Goal: Task Accomplishment & Management: Manage account settings

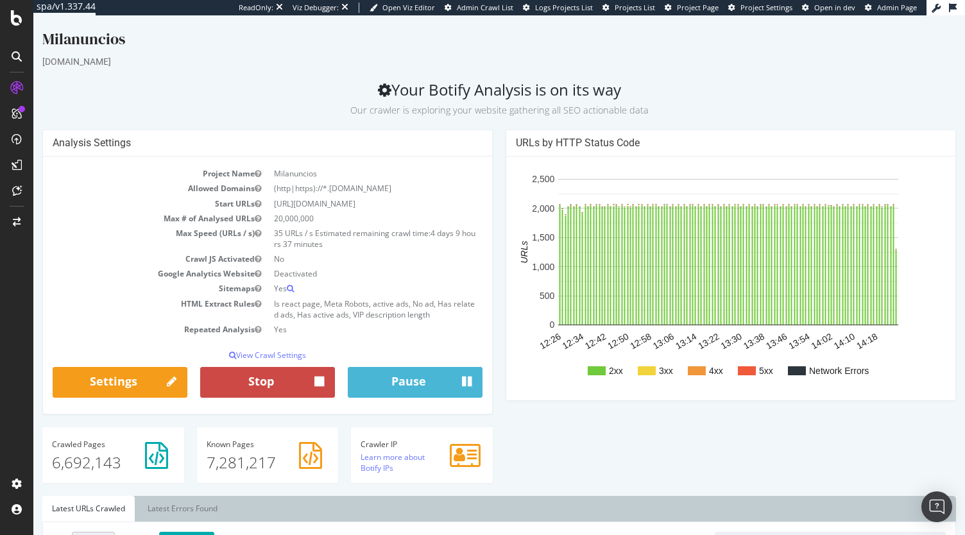
click at [286, 390] on button "Stop" at bounding box center [267, 382] width 135 height 31
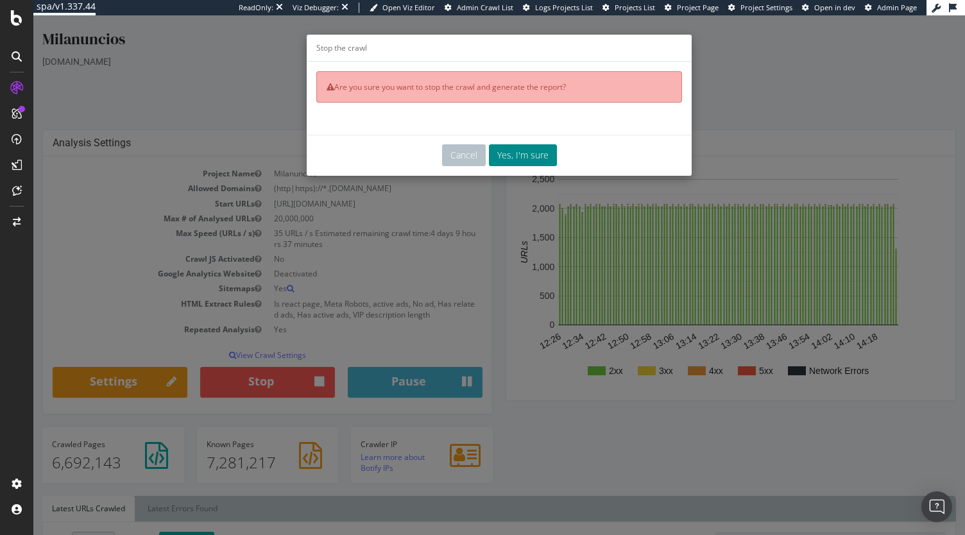
click at [530, 156] on button "Yes, I'm sure" at bounding box center [523, 155] width 68 height 22
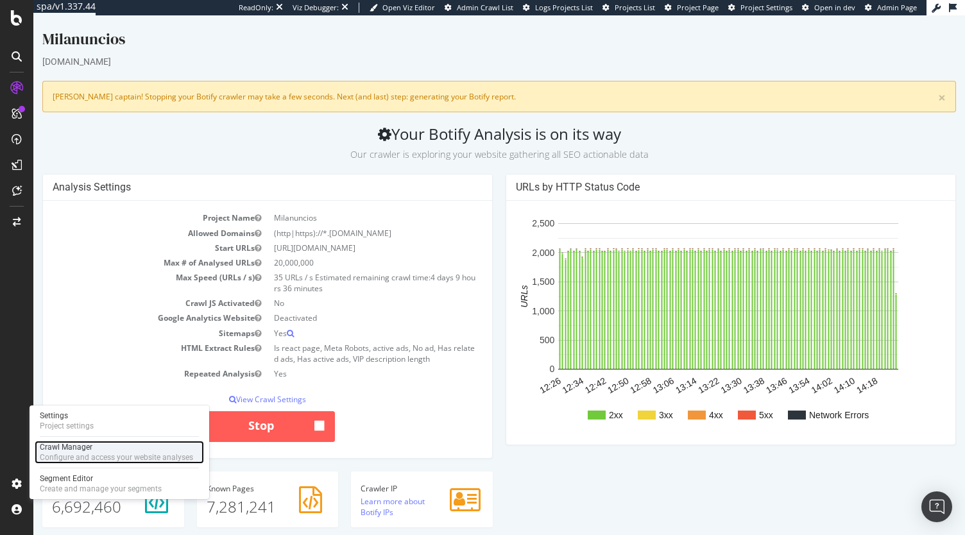
click at [112, 456] on div "Configure and access your website analyses" at bounding box center [116, 458] width 153 height 10
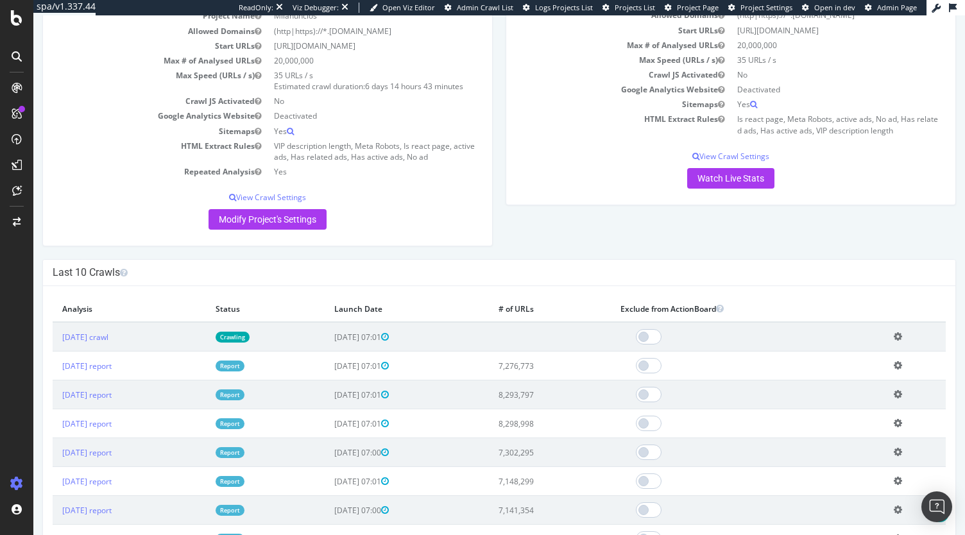
scroll to position [154, 0]
click at [897, 323] on td "Add name Delete analysis" at bounding box center [916, 337] width 62 height 30
click at [894, 332] on icon at bounding box center [898, 336] width 8 height 10
click at [838, 376] on link "Delete analysis" at bounding box center [851, 373] width 103 height 17
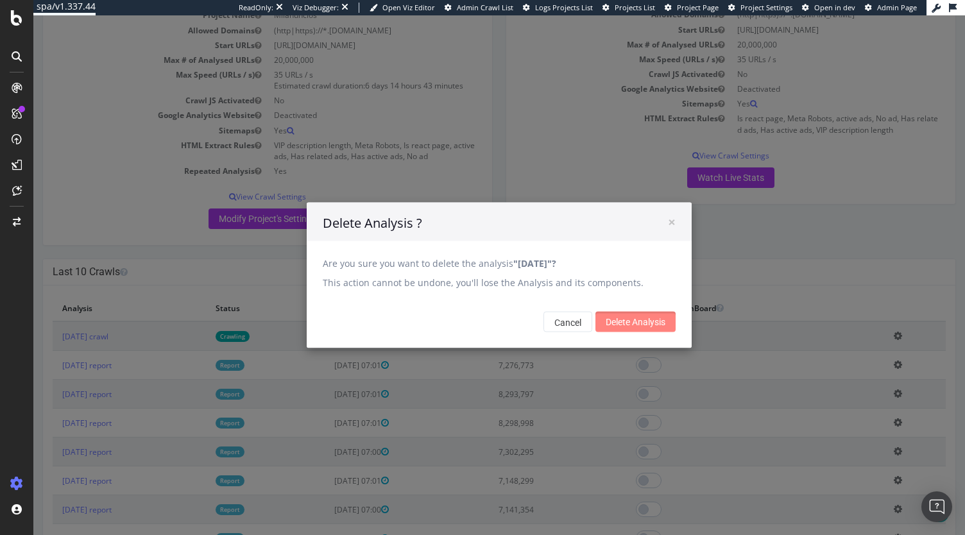
click at [641, 314] on input "Delete Analysis" at bounding box center [636, 322] width 80 height 21
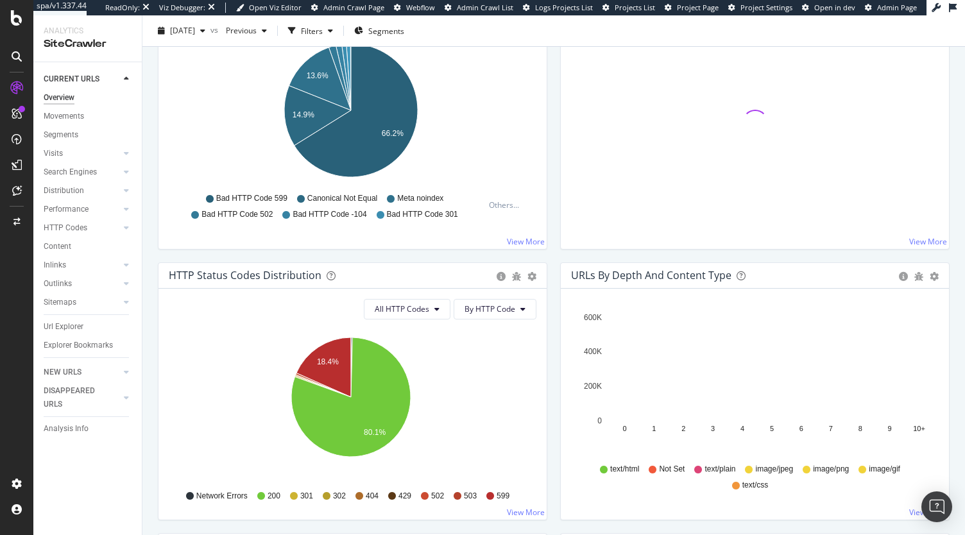
scroll to position [488, 0]
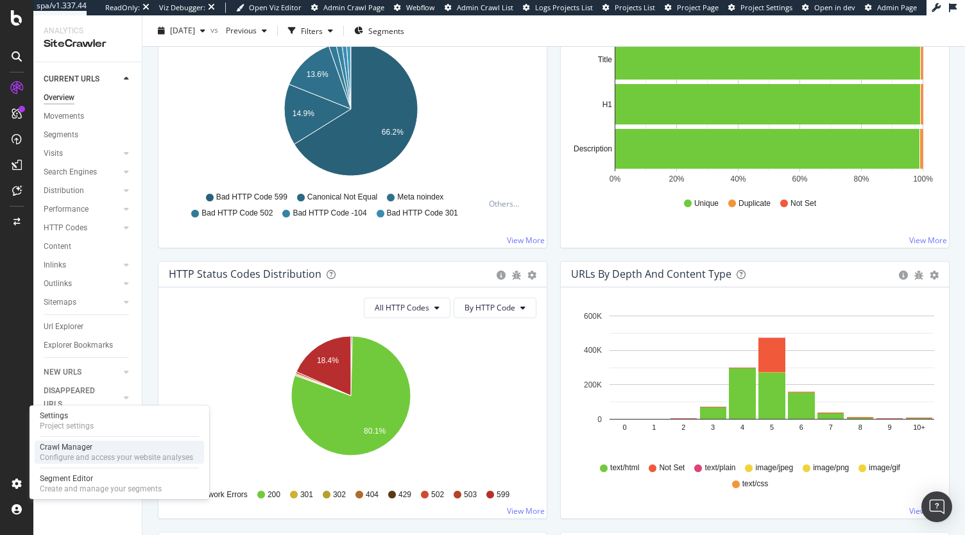
click at [67, 446] on div "Crawl Manager" at bounding box center [116, 447] width 153 height 10
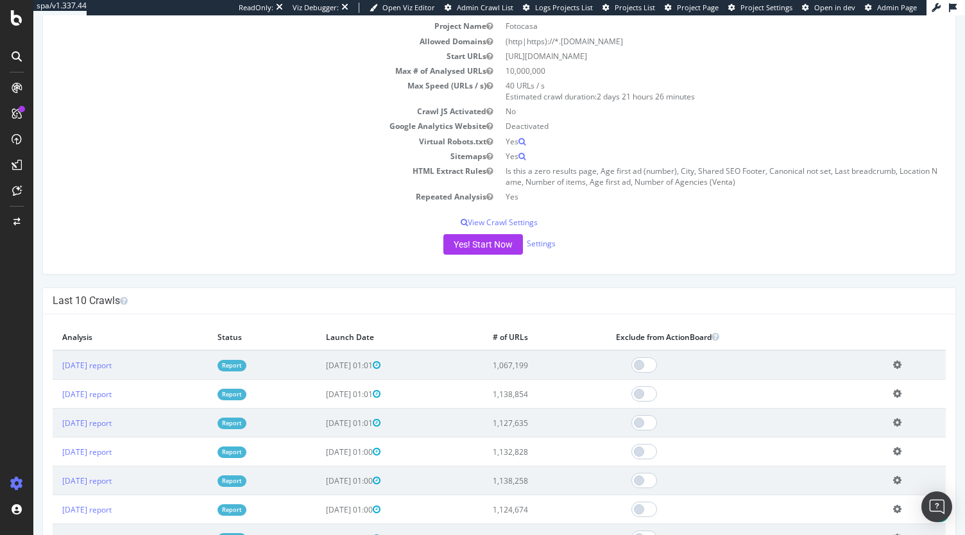
scroll to position [144, 0]
click at [657, 367] on span at bounding box center [645, 363] width 26 height 15
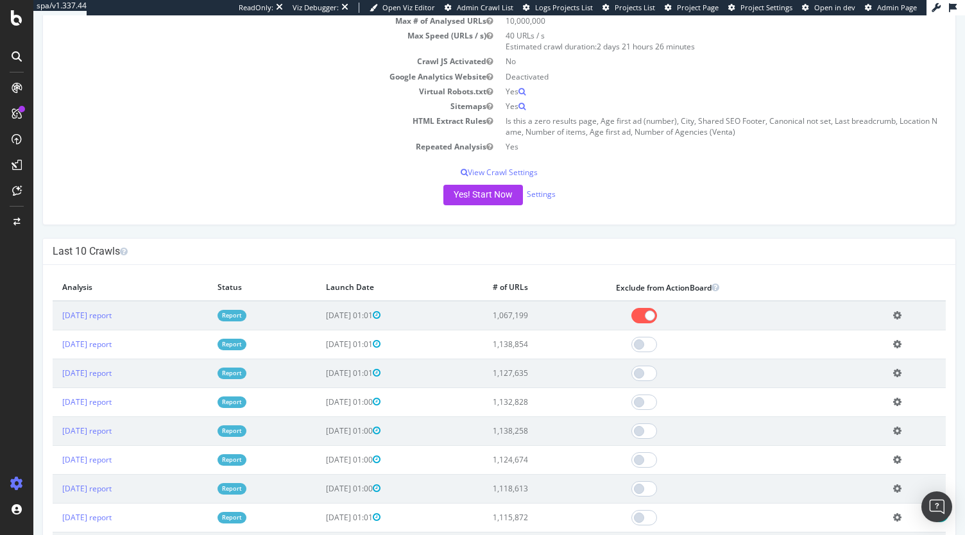
scroll to position [241, 0]
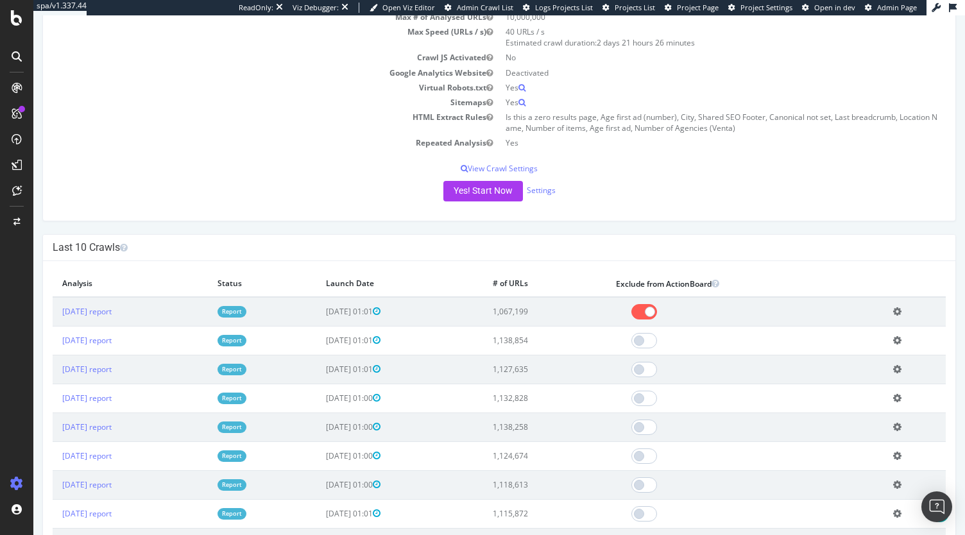
click at [896, 309] on icon at bounding box center [898, 312] width 8 height 10
click at [841, 347] on link "Delete analysis" at bounding box center [850, 348] width 103 height 17
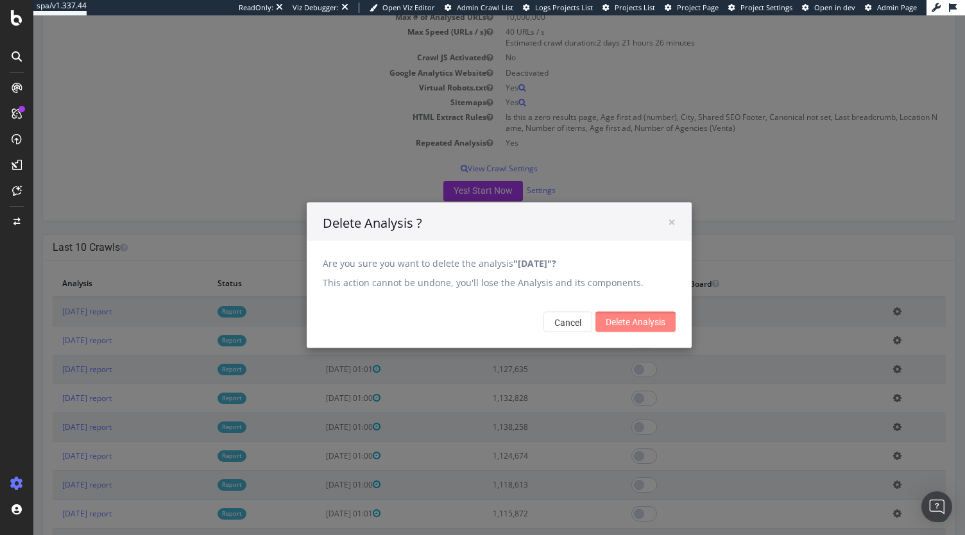
click at [624, 325] on input "Delete Analysis" at bounding box center [636, 322] width 80 height 21
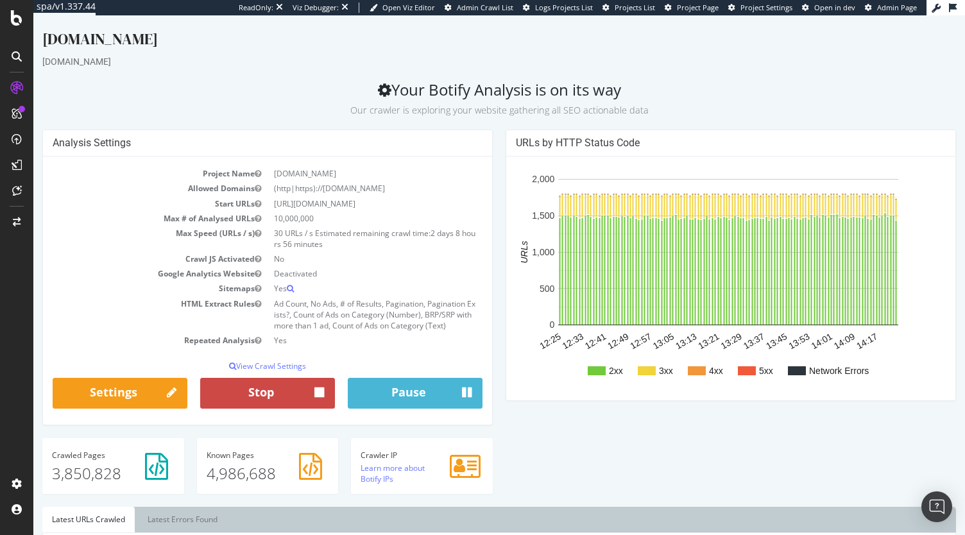
click at [238, 394] on button "Stop" at bounding box center [267, 393] width 135 height 31
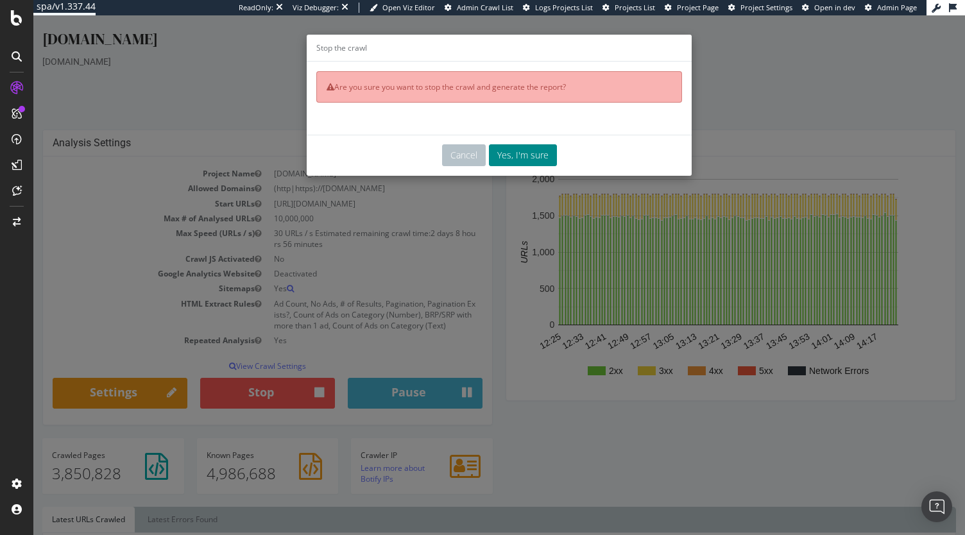
click at [530, 160] on button "Yes, I'm sure" at bounding box center [523, 155] width 68 height 22
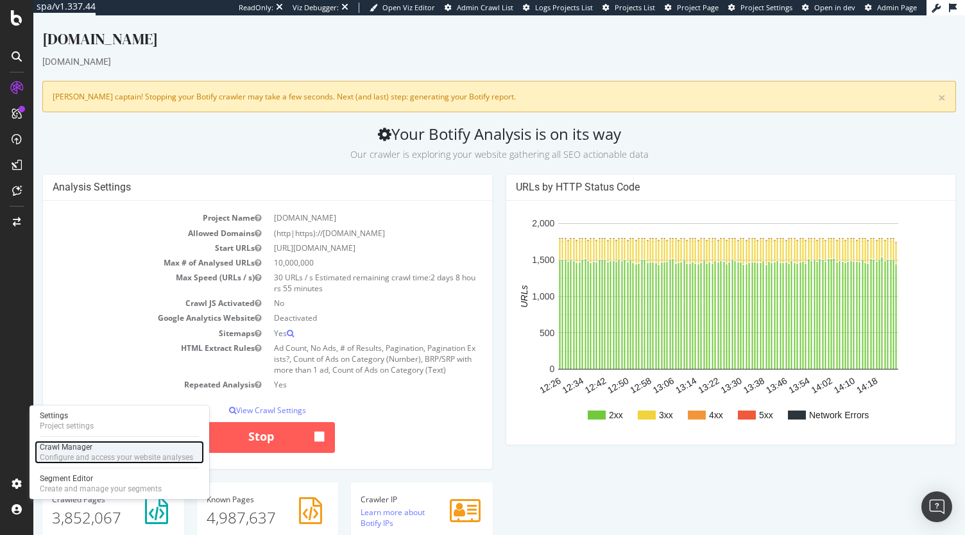
click at [68, 445] on div "Crawl Manager" at bounding box center [116, 447] width 153 height 10
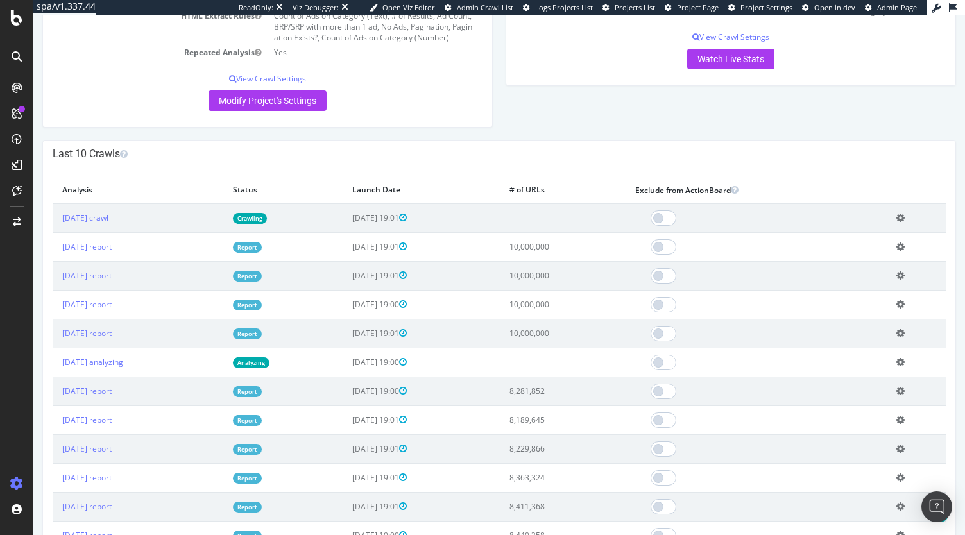
scroll to position [343, 0]
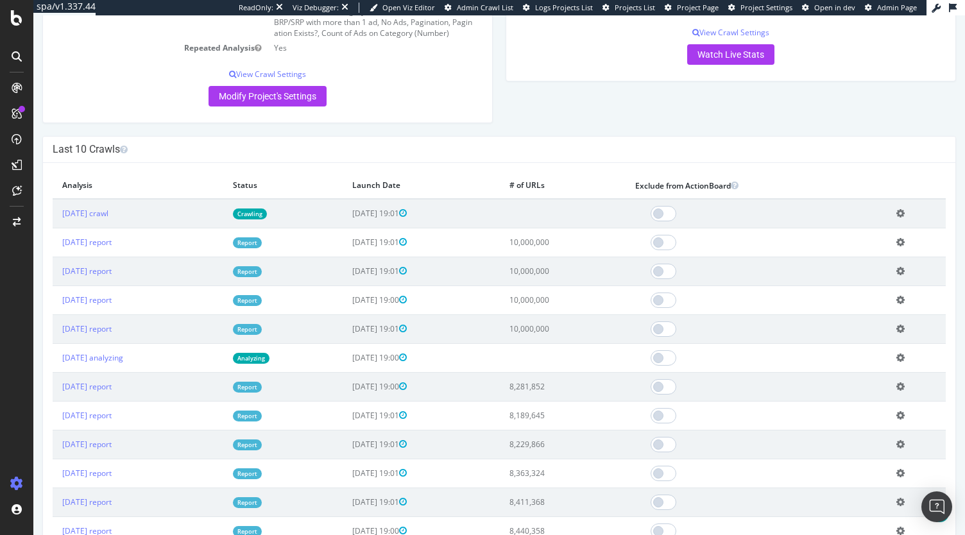
click at [897, 209] on icon at bounding box center [901, 214] width 8 height 10
click at [839, 248] on link "Delete analysis" at bounding box center [853, 249] width 103 height 17
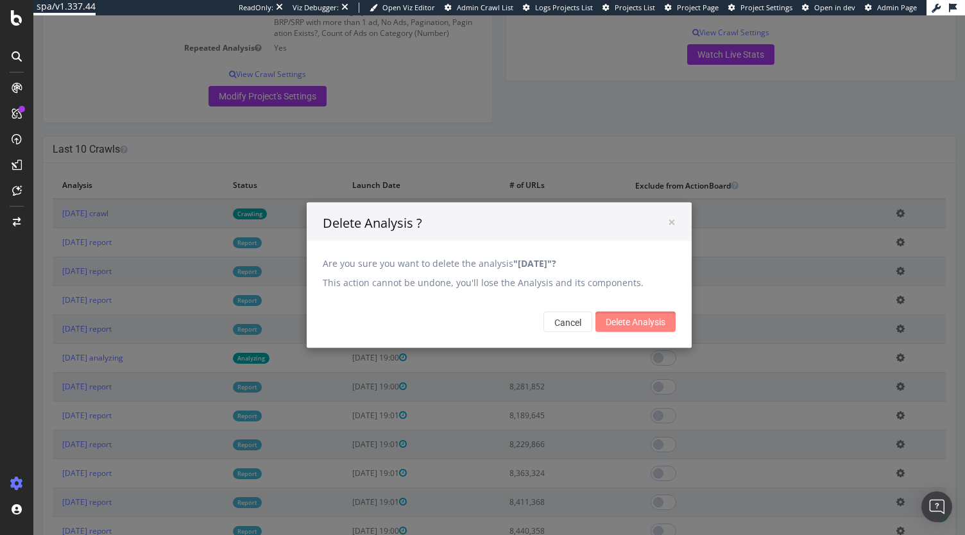
click at [636, 323] on input "Delete Analysis" at bounding box center [636, 322] width 80 height 21
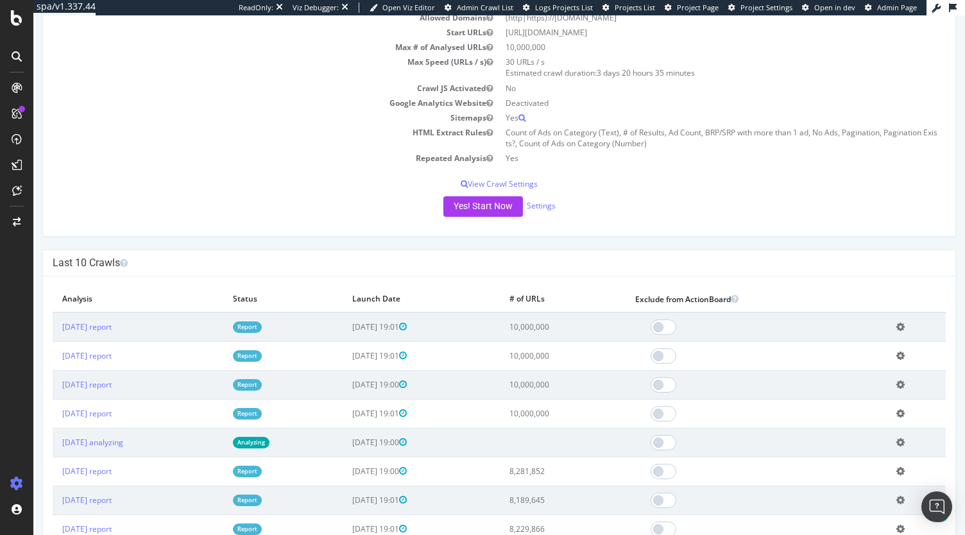
scroll to position [227, 0]
